Goal: Entertainment & Leisure: Consume media (video, audio)

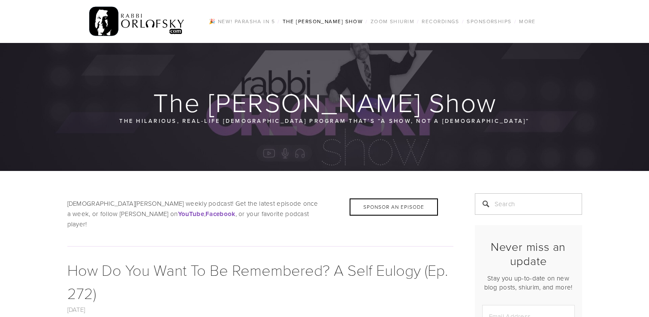
scroll to position [1224, 0]
